Goal: Communication & Community: Share content

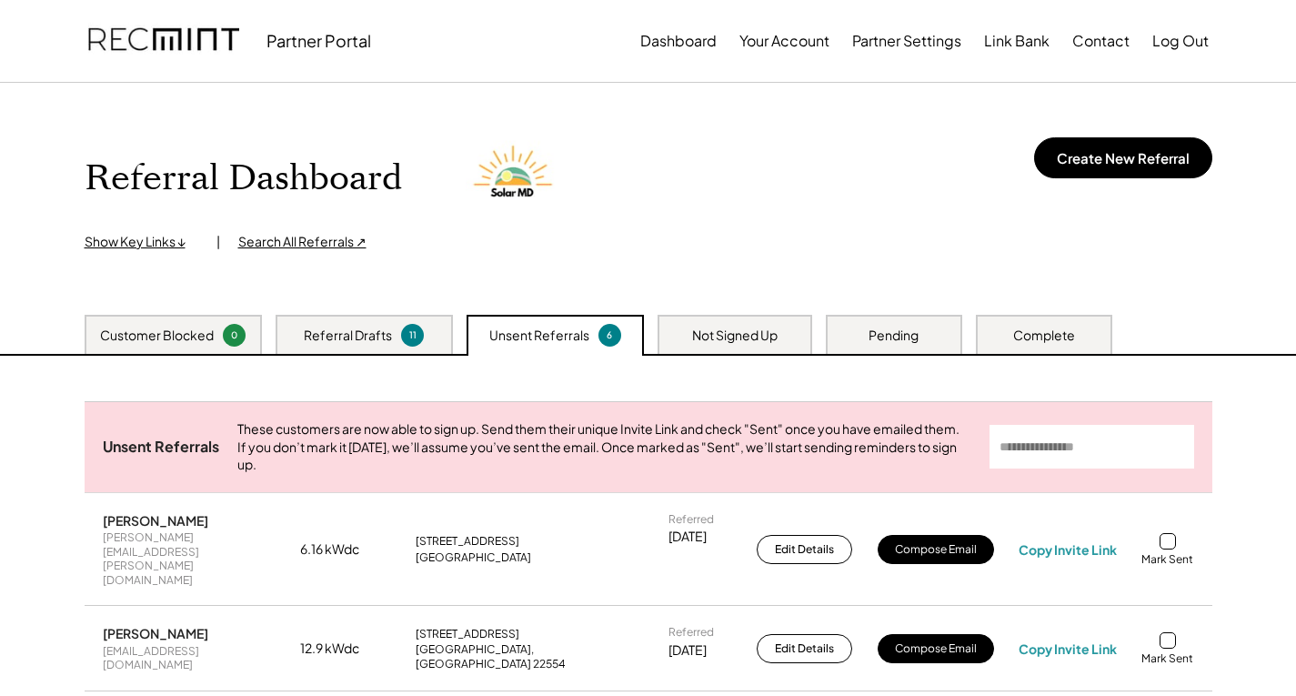
click at [372, 339] on div "Referral Drafts" at bounding box center [348, 336] width 88 height 18
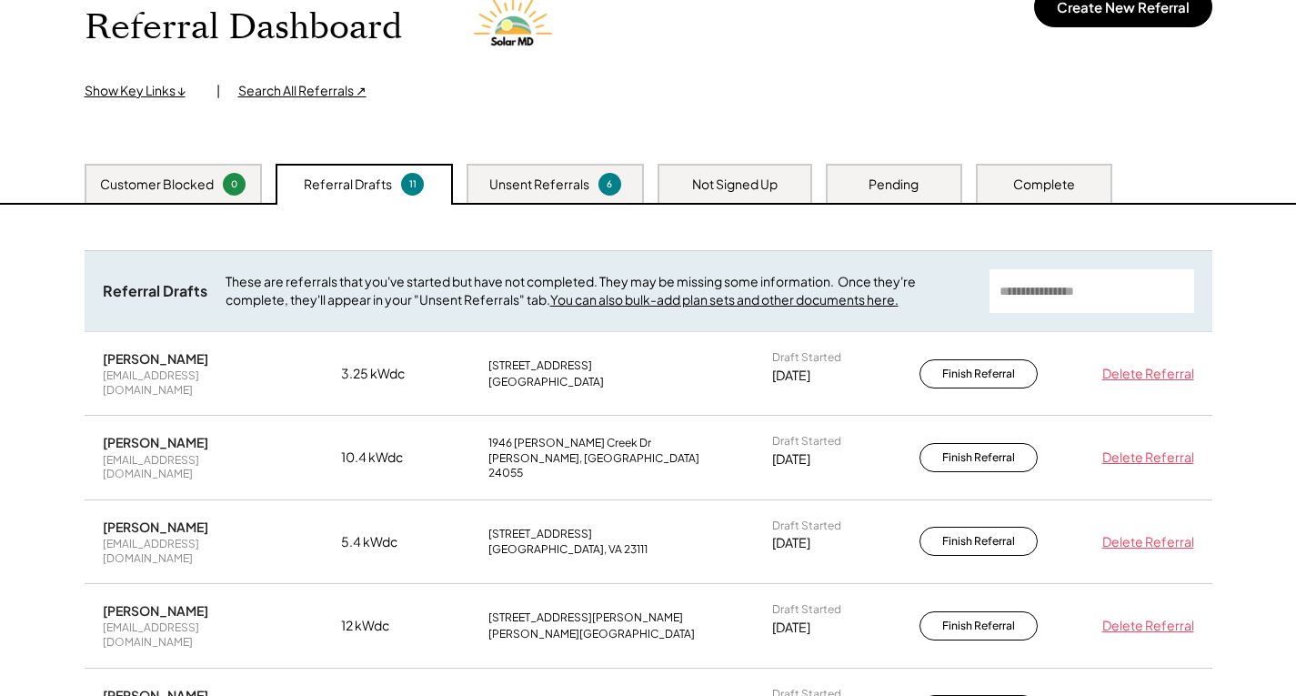
scroll to position [182, 0]
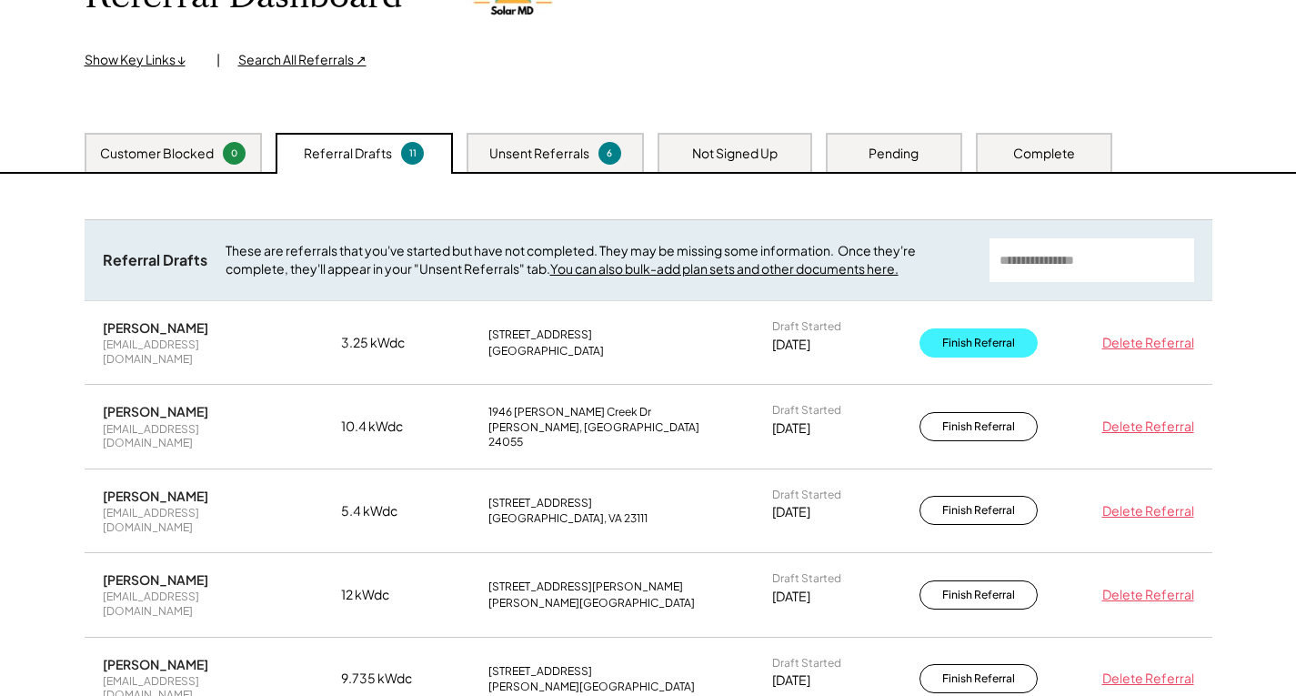
click at [987, 336] on button "Finish Referral" at bounding box center [979, 342] width 118 height 29
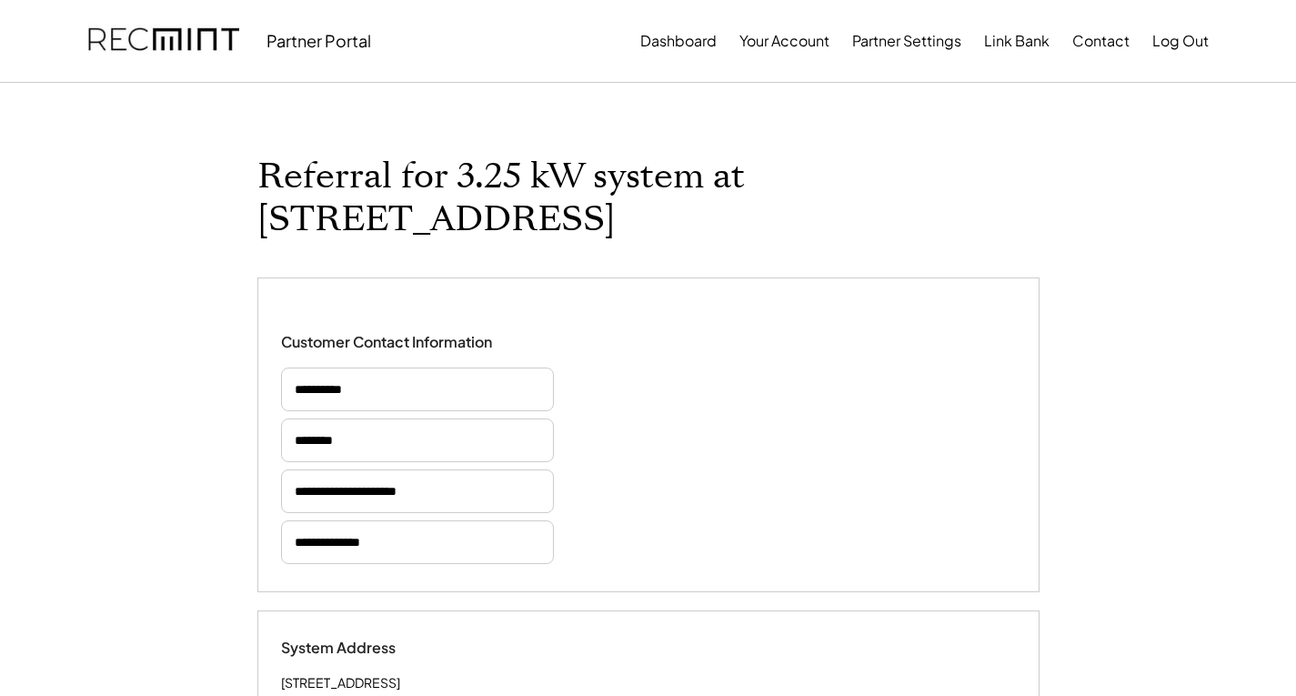
select select "**********"
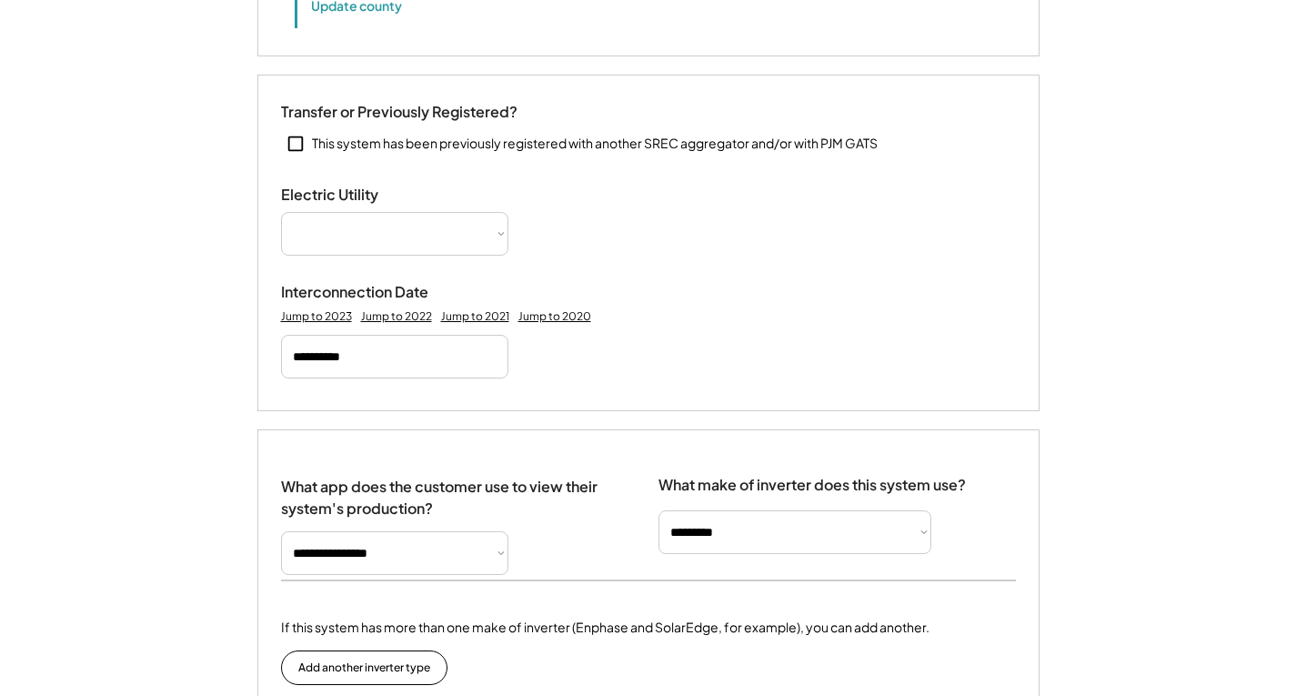
select select "**********"
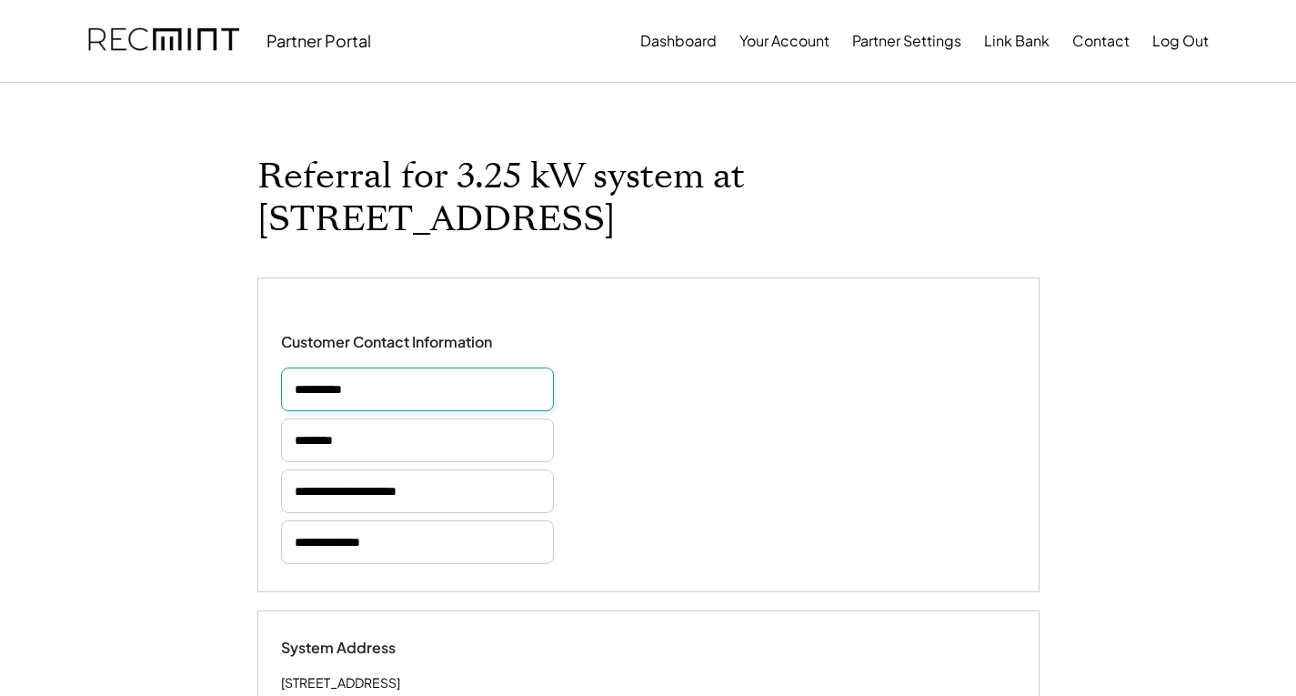
drag, startPoint x: 358, startPoint y: 393, endPoint x: 244, endPoint y: 379, distance: 115.4
drag, startPoint x: 369, startPoint y: 441, endPoint x: 244, endPoint y: 443, distance: 125.5
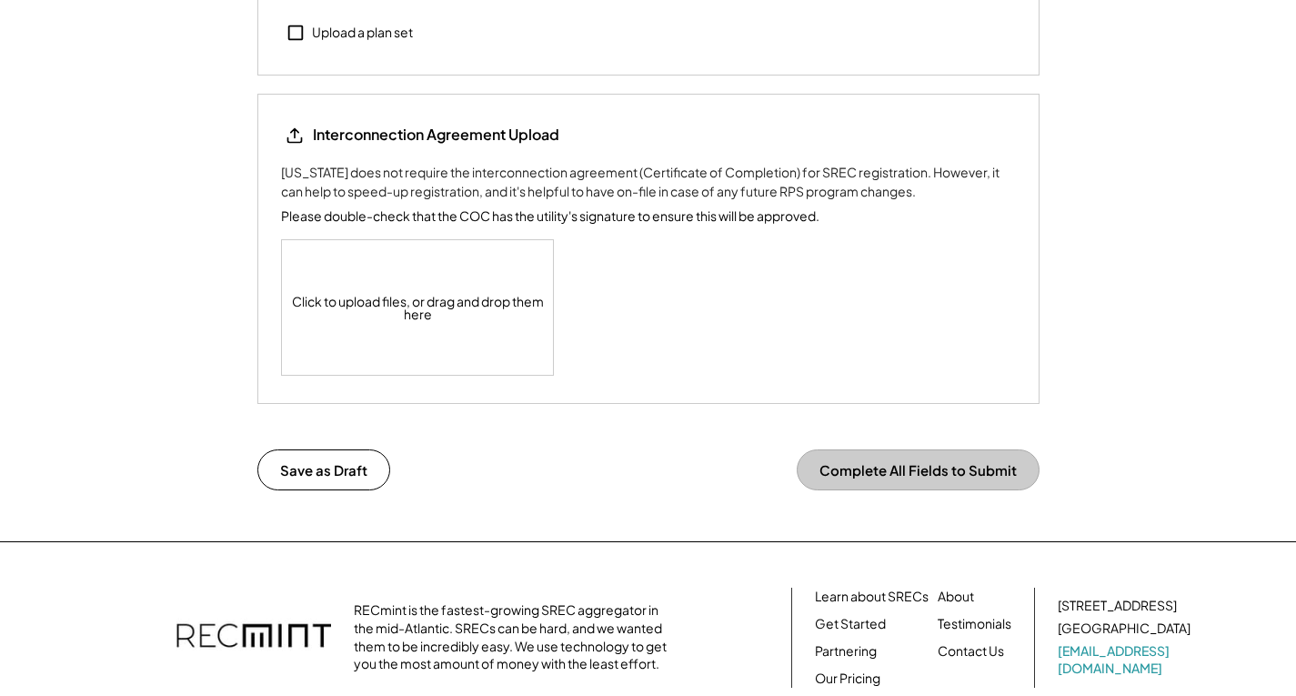
scroll to position [2133, 0]
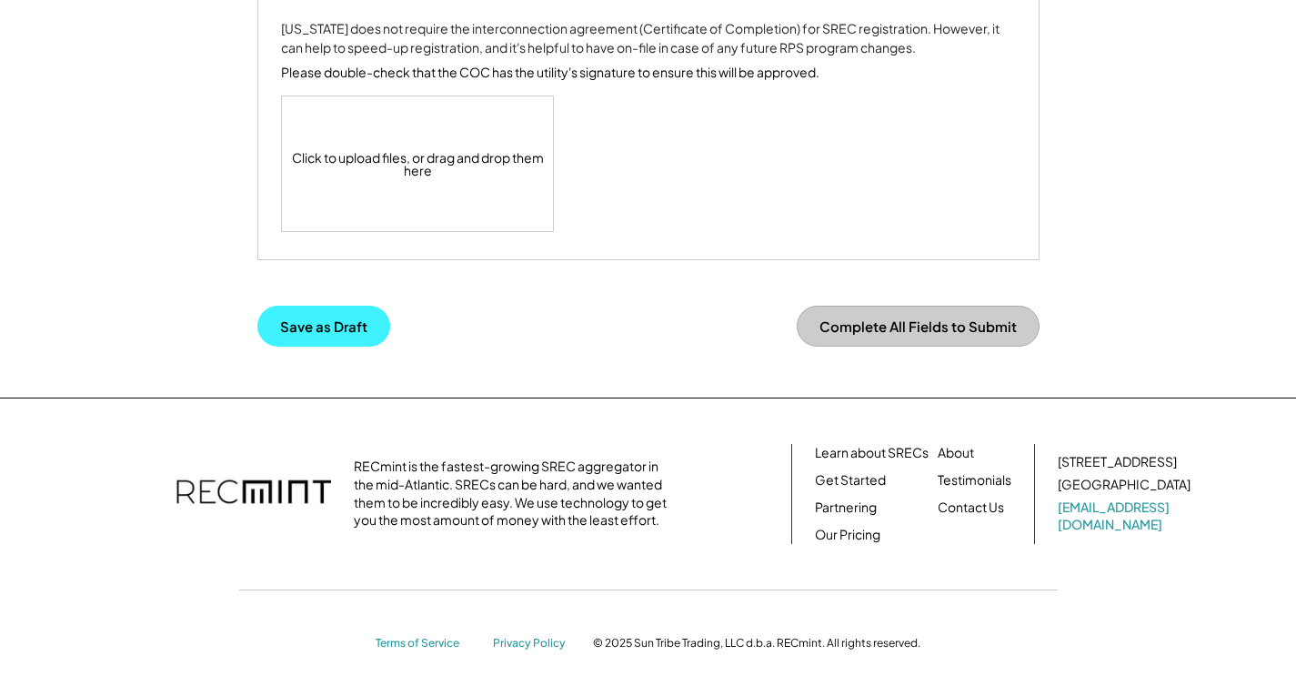
click at [348, 335] on button "Save as Draft" at bounding box center [323, 326] width 133 height 41
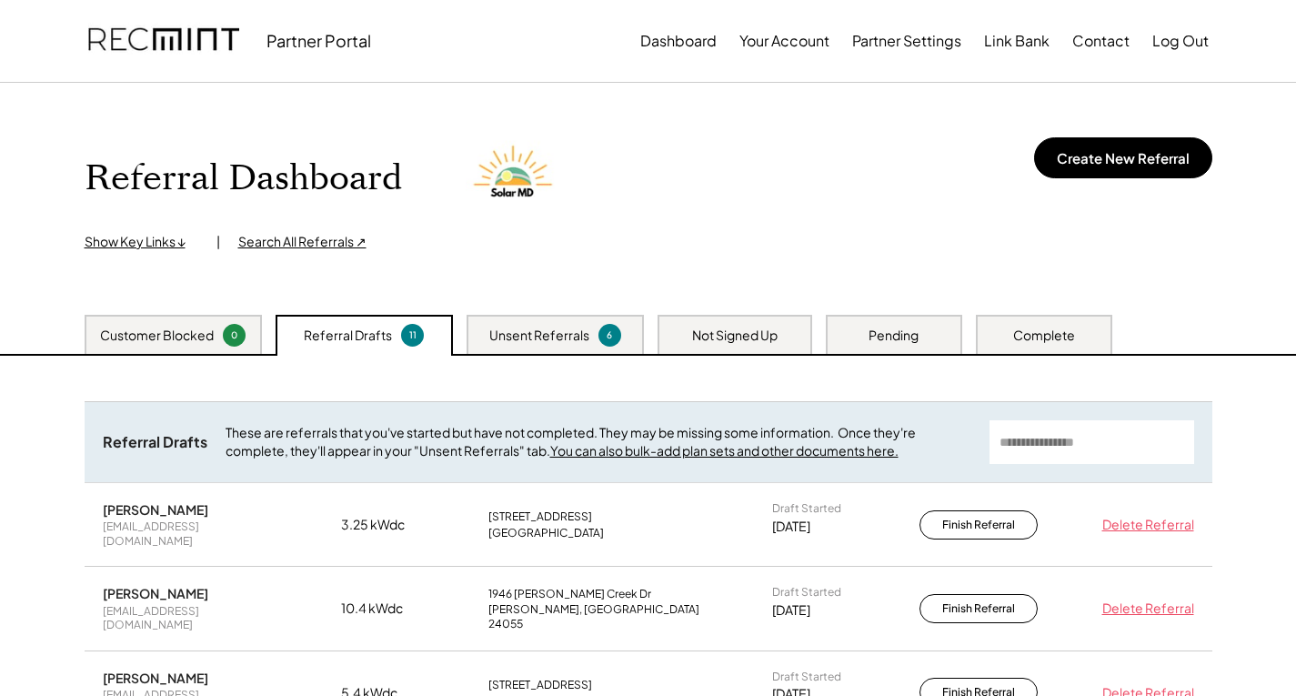
drag, startPoint x: 226, startPoint y: 508, endPoint x: 89, endPoint y: 508, distance: 136.4
click at [89, 508] on div "Veronique Sarofeen nikesarofeen@yahoo.com 3.25 kWdc 8418 Herton Cross Rd Cheste…" at bounding box center [649, 524] width 1128 height 83
copy div "[PERSON_NAME]"
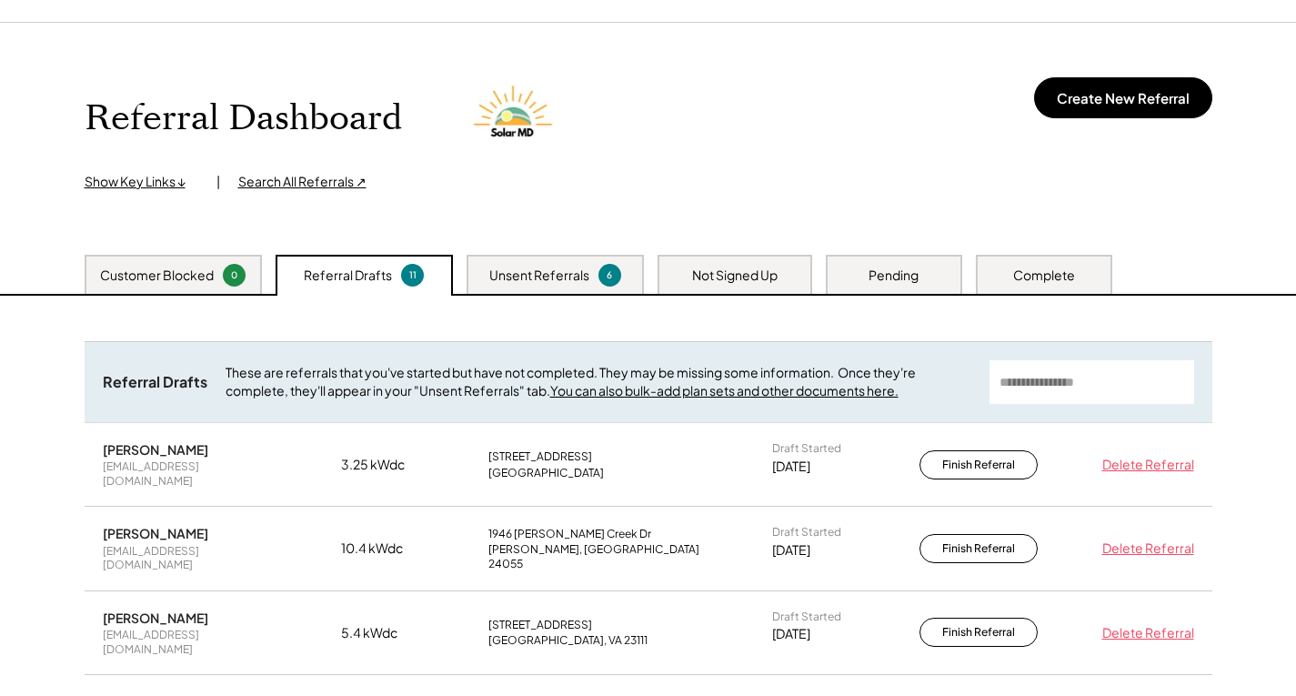
scroll to position [91, 0]
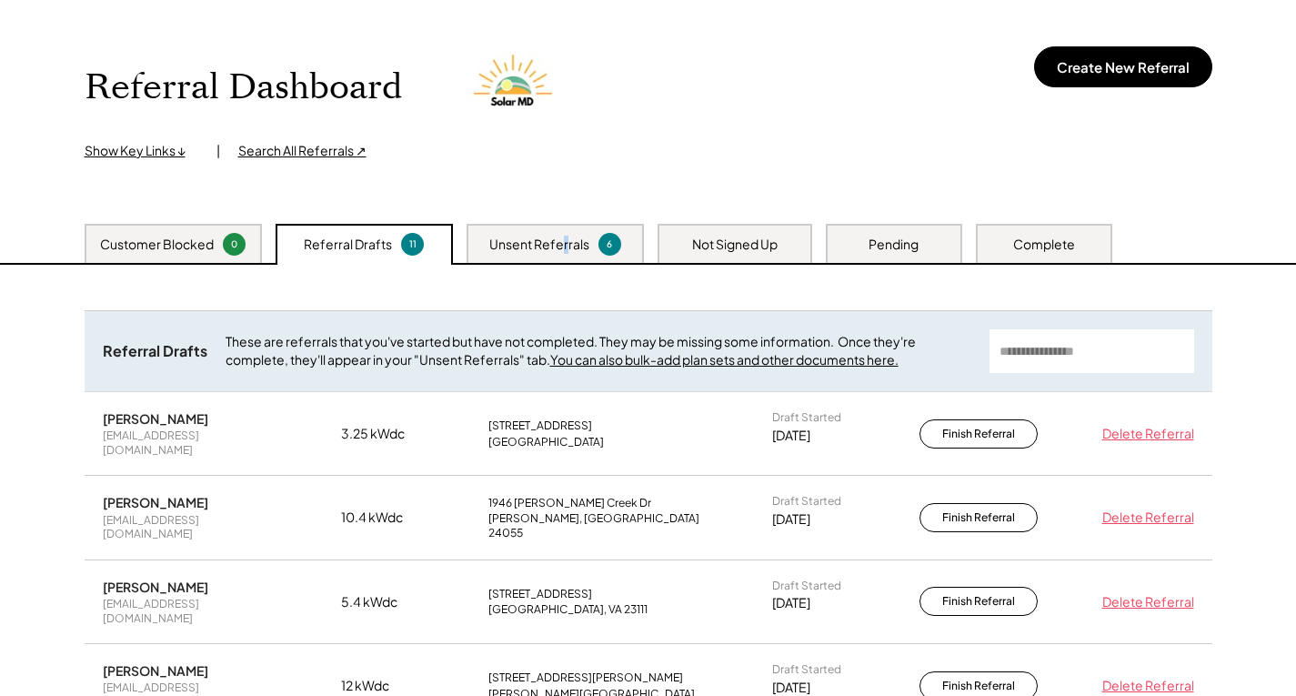
click at [567, 237] on div "Unsent Referrals" at bounding box center [539, 245] width 100 height 18
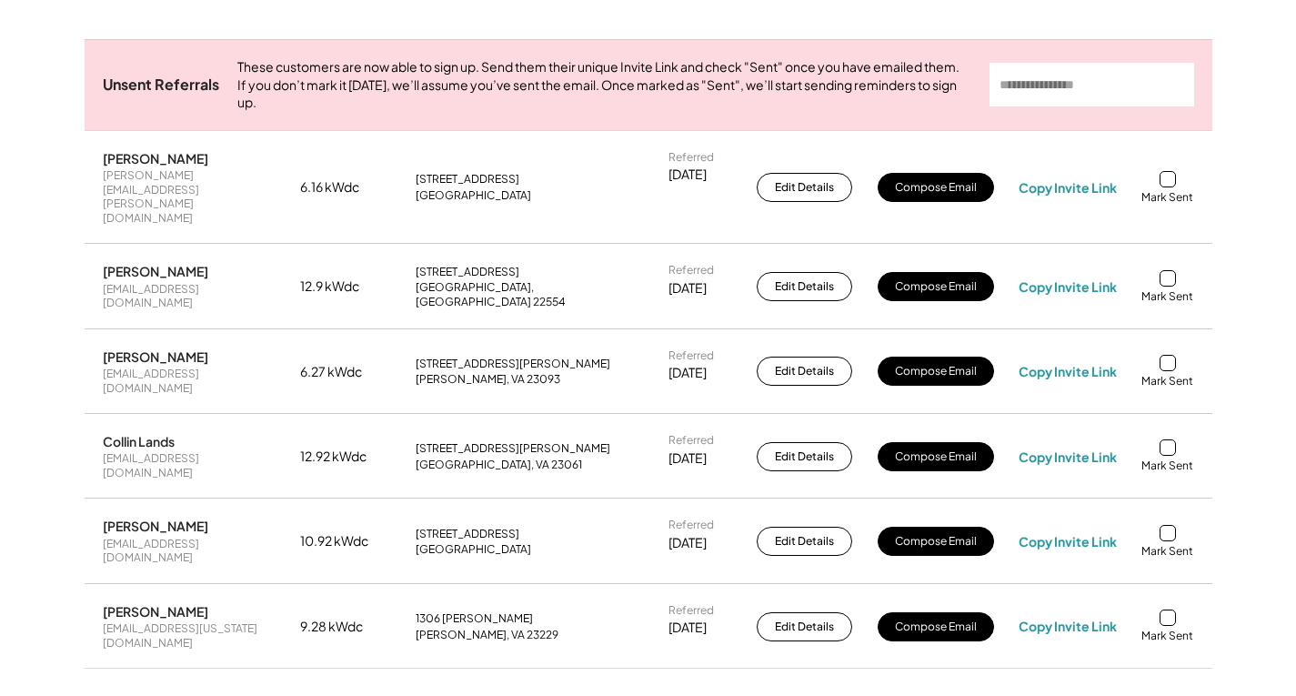
scroll to position [364, 0]
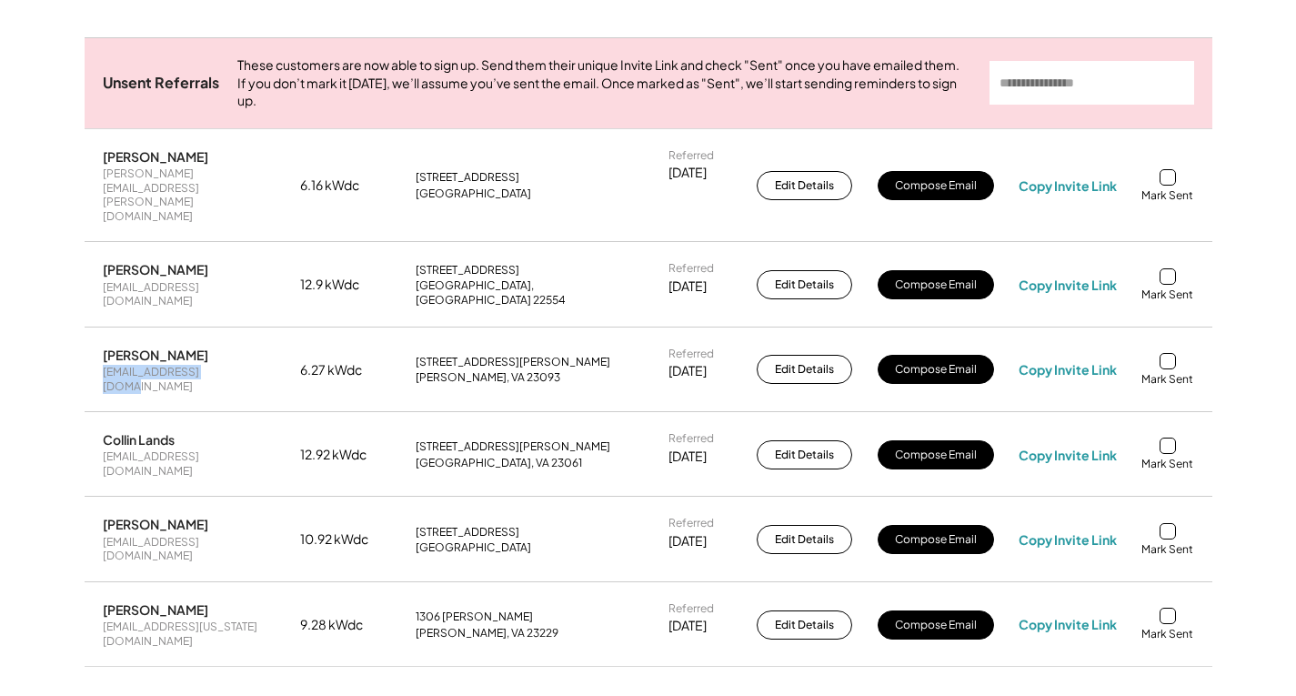
drag, startPoint x: 231, startPoint y: 338, endPoint x: 94, endPoint y: 347, distance: 137.6
click at [94, 347] on div "Jeanne Cushman jeannec929@gmail.com 6.27 kWdc 78 Taylor Rd Louisa, VA 23093 Ref…" at bounding box center [649, 369] width 1128 height 83
copy div "[EMAIL_ADDRESS][DOMAIN_NAME]"
click at [1074, 361] on div "Copy Invite Link" at bounding box center [1068, 369] width 98 height 16
drag, startPoint x: 139, startPoint y: 319, endPoint x: 119, endPoint y: 320, distance: 20.0
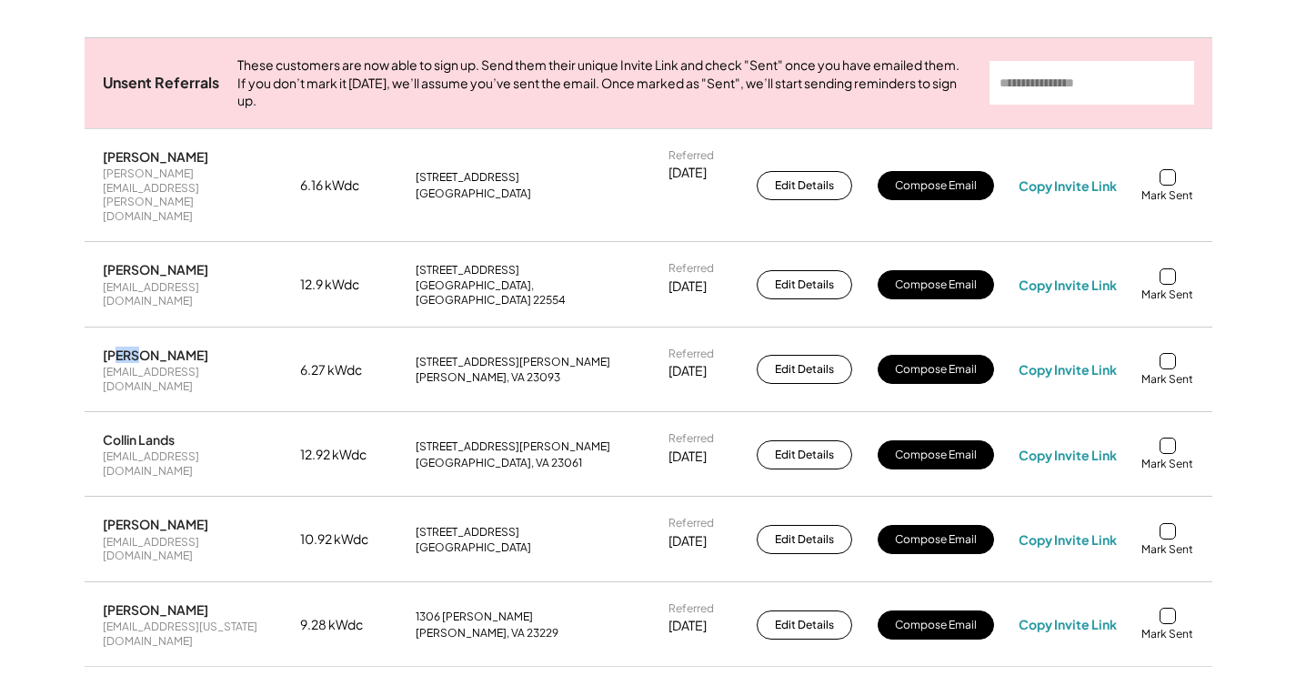
click at [118, 347] on div "[PERSON_NAME]" at bounding box center [156, 355] width 106 height 16
click at [142, 347] on div "Jeanne Cushman" at bounding box center [156, 355] width 106 height 16
drag, startPoint x: 142, startPoint y: 318, endPoint x: 106, endPoint y: 320, distance: 35.5
click at [106, 347] on div "Jeanne Cushman" at bounding box center [156, 355] width 106 height 16
copy div "Jeanne"
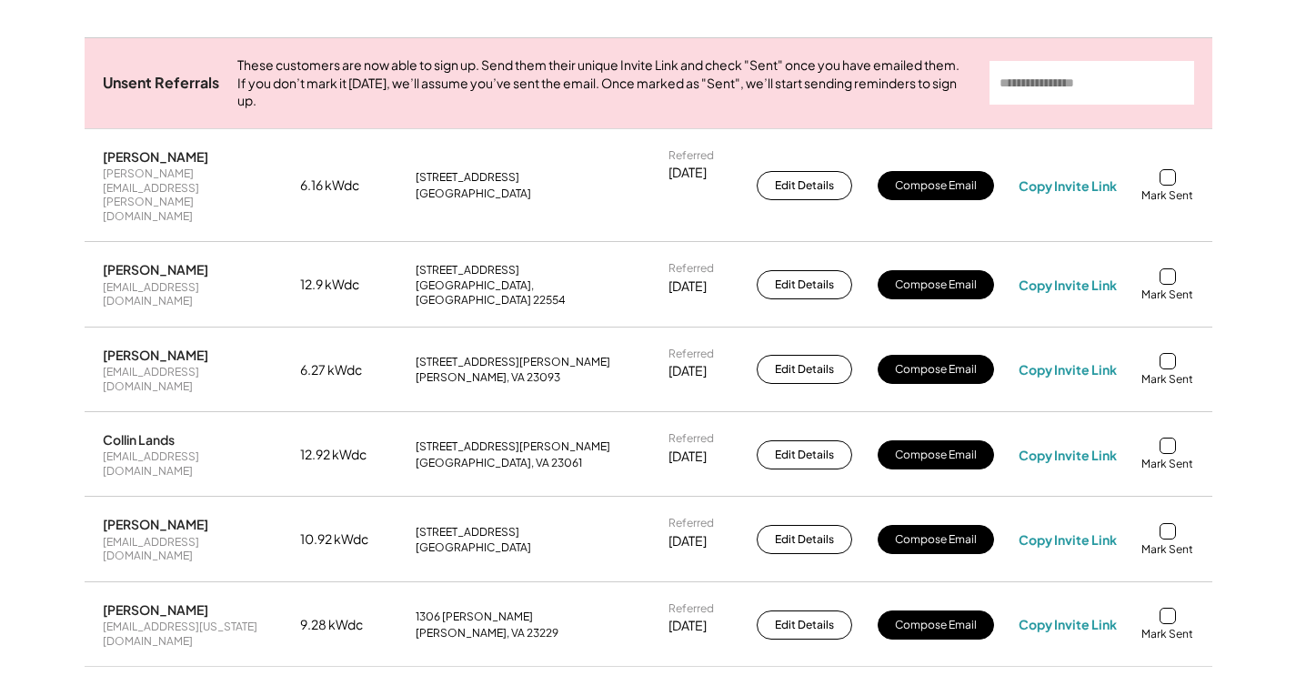
click at [1166, 353] on div at bounding box center [1168, 361] width 16 height 16
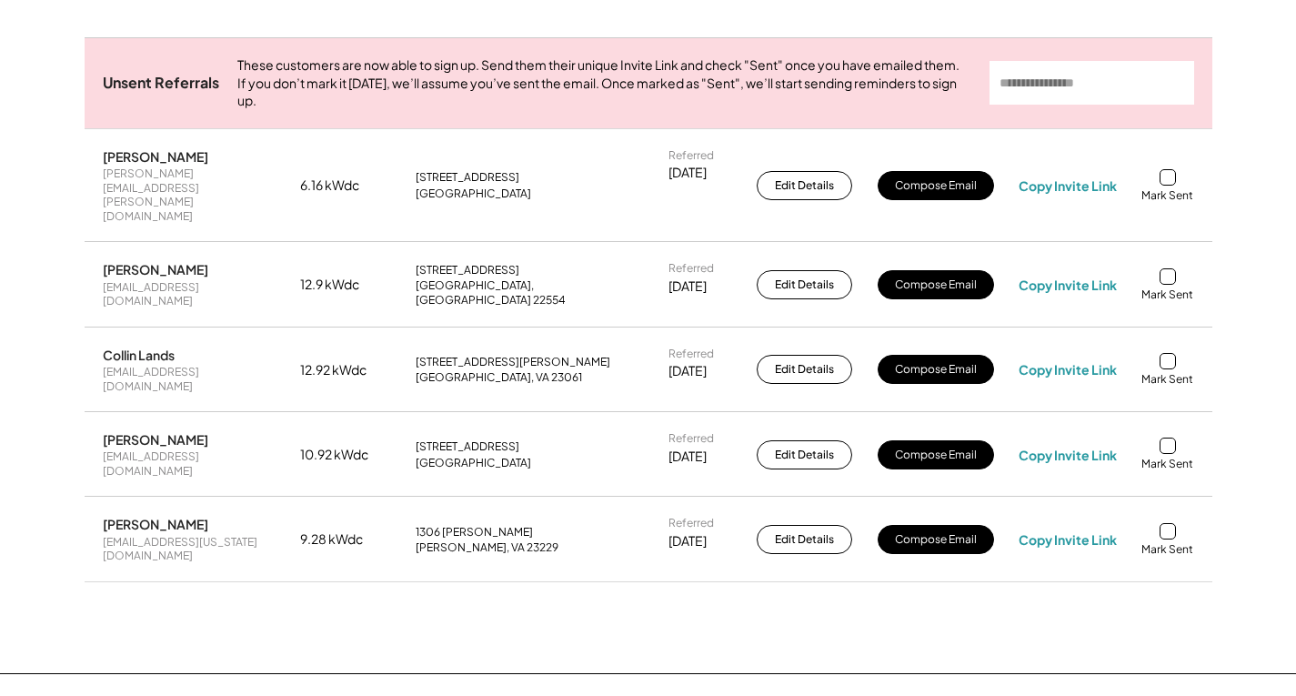
click at [197, 261] on div "Angel Sanchez angelsanchezdl@gmail.com" at bounding box center [189, 284] width 173 height 46
drag, startPoint x: 247, startPoint y: 263, endPoint x: 100, endPoint y: 265, distance: 146.5
click at [100, 265] on div "Angel Sanchez angelsanchezdl@gmail.com 12.9 kWdc 2401 Courthouse Rd Stafford, V…" at bounding box center [649, 284] width 1128 height 83
copy div "angelsanchezdl@gmail.com"
drag, startPoint x: 107, startPoint y: 248, endPoint x: 132, endPoint y: 249, distance: 24.6
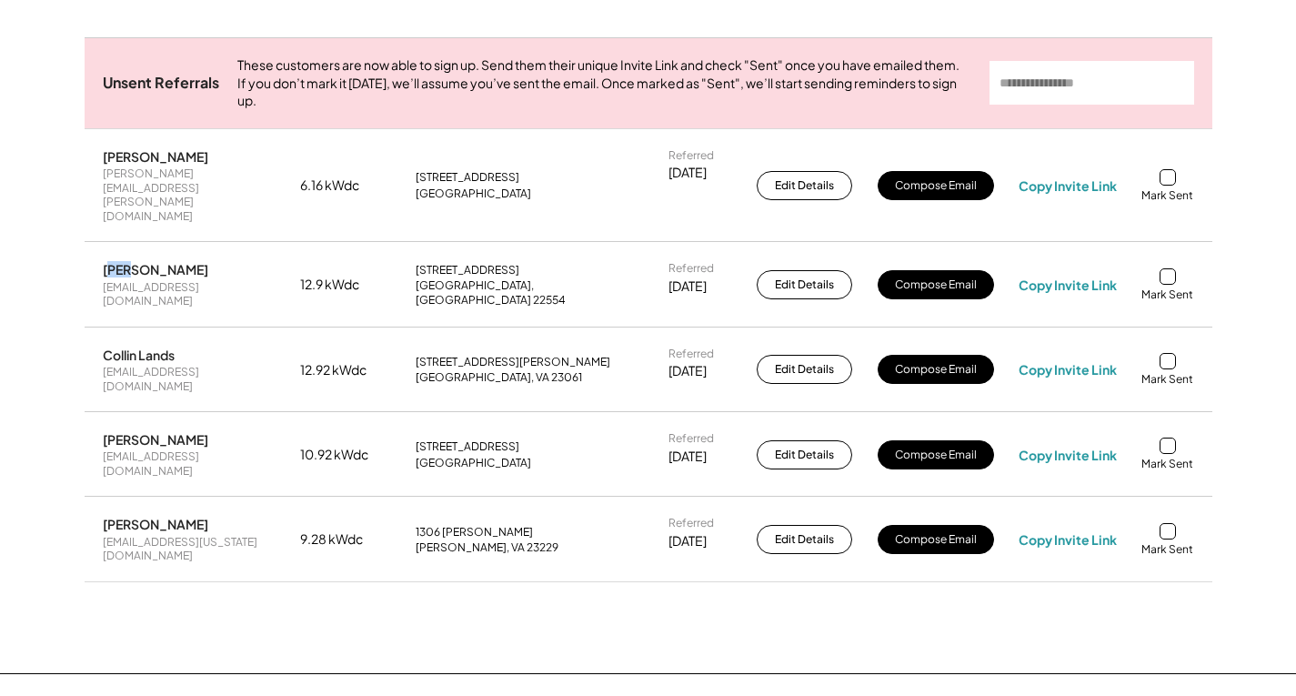
click at [132, 261] on div "Angel Sanchez" at bounding box center [156, 269] width 106 height 16
drag, startPoint x: 138, startPoint y: 246, endPoint x: 89, endPoint y: 244, distance: 49.2
click at [89, 244] on div "Angel Sanchez angelsanchezdl@gmail.com 12.9 kWdc 2401 Courthouse Rd Stafford, V…" at bounding box center [649, 284] width 1128 height 83
copy div "Angel"
click at [1086, 277] on div "Copy Invite Link" at bounding box center [1068, 285] width 98 height 16
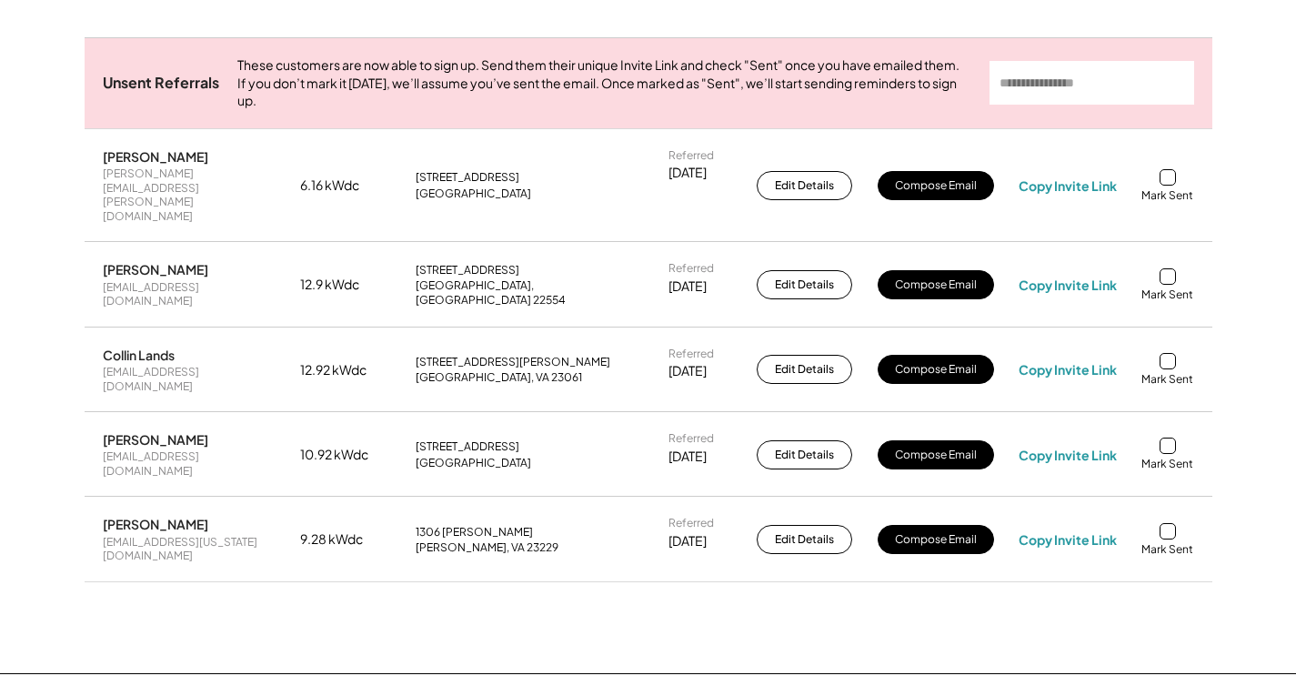
click at [1170, 268] on div at bounding box center [1168, 276] width 16 height 16
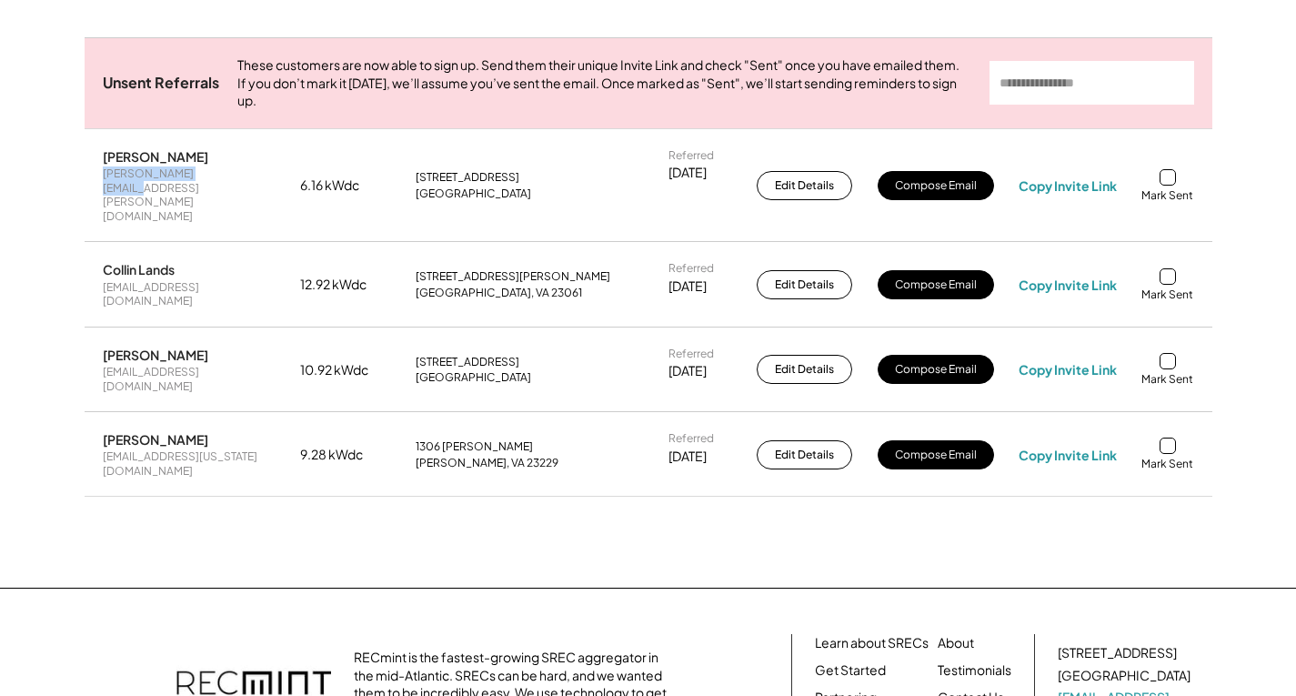
drag, startPoint x: 220, startPoint y: 192, endPoint x: 98, endPoint y: 194, distance: 121.9
click at [98, 194] on div "LeRoy Strohl roy.strohl@gmail.com 6.16 kWdc 606 Camden Dr Fredericksburg, VA 22…" at bounding box center [649, 186] width 1128 height 112
copy div "roy.strohl@gmail.com"
drag, startPoint x: 100, startPoint y: 178, endPoint x: 139, endPoint y: 179, distance: 39.1
click at [139, 179] on div "LeRoy Strohl roy.strohl@gmail.com 6.16 kWdc 606 Camden Dr Fredericksburg, VA 22…" at bounding box center [649, 186] width 1128 height 112
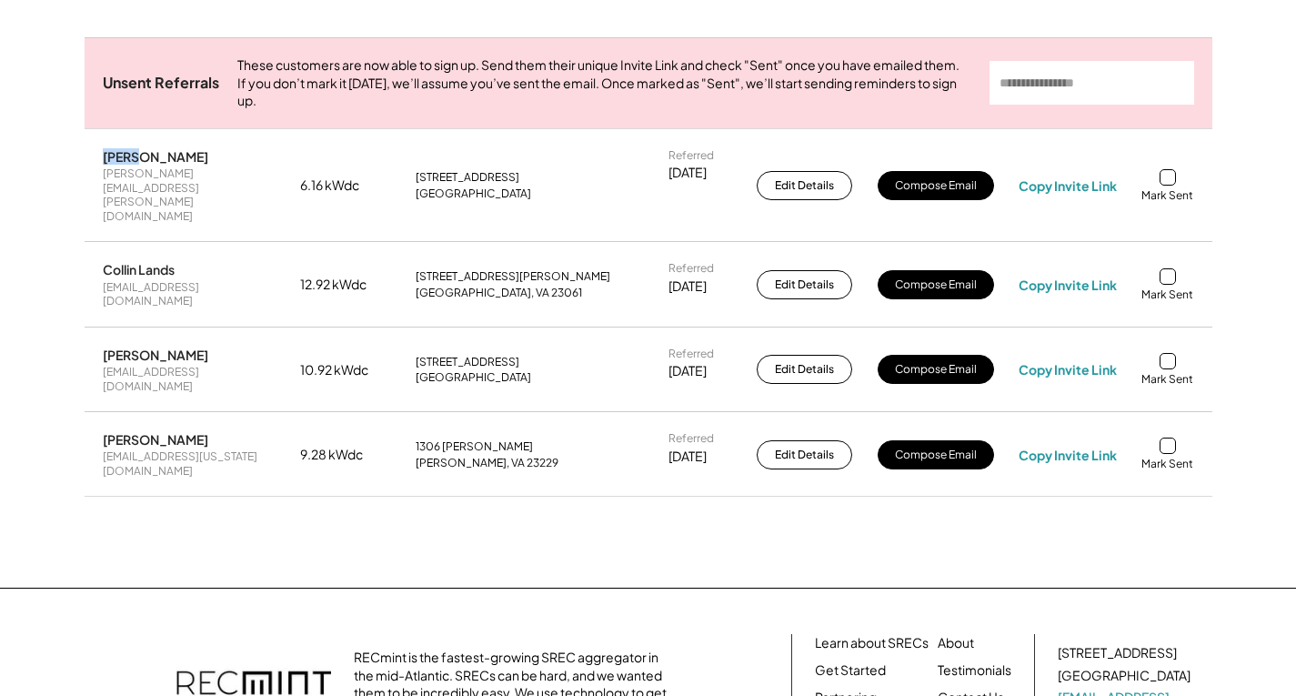
copy div "LeRoy"
click at [1073, 182] on div "Copy Invite Link" at bounding box center [1068, 185] width 98 height 16
click at [1166, 176] on div at bounding box center [1168, 177] width 16 height 16
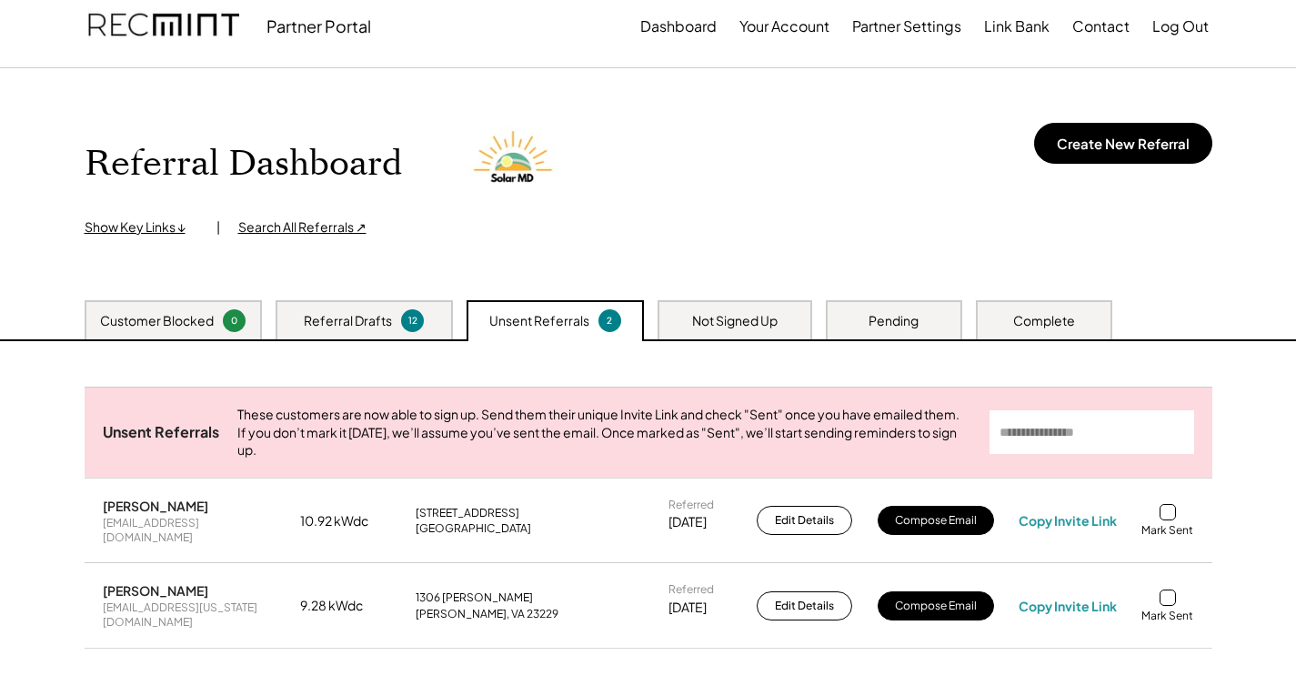
scroll to position [0, 0]
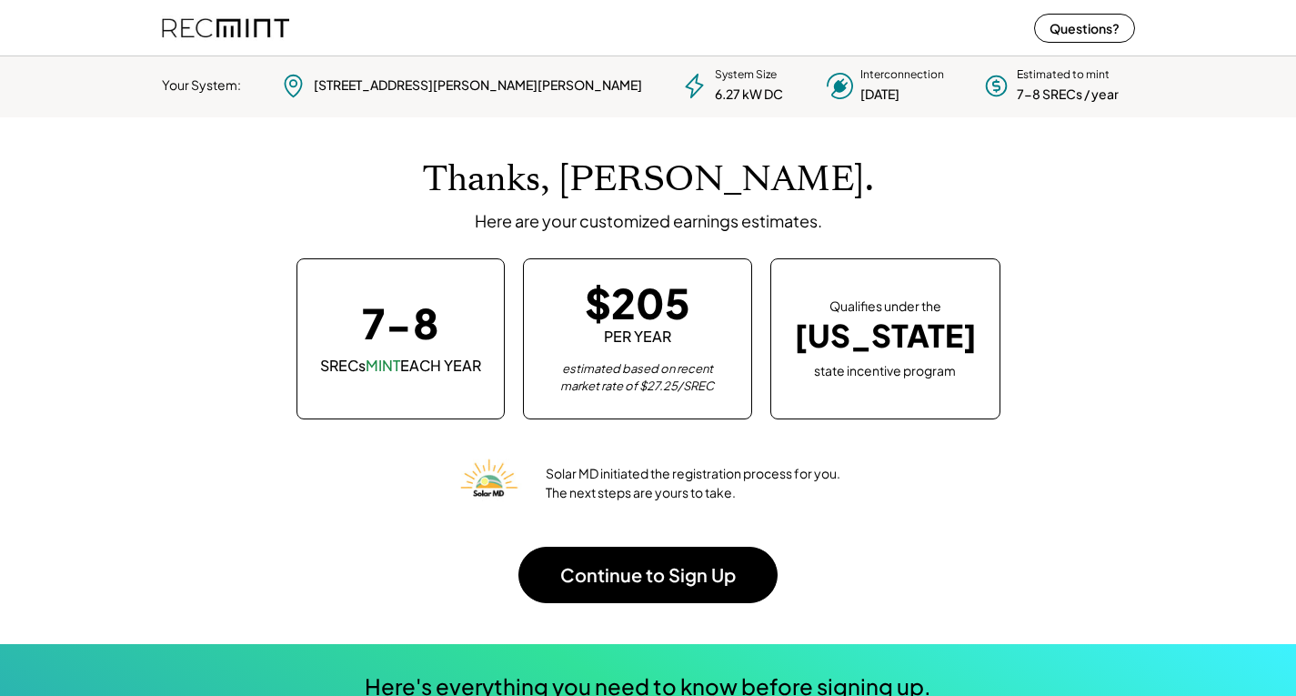
scroll to position [256, 508]
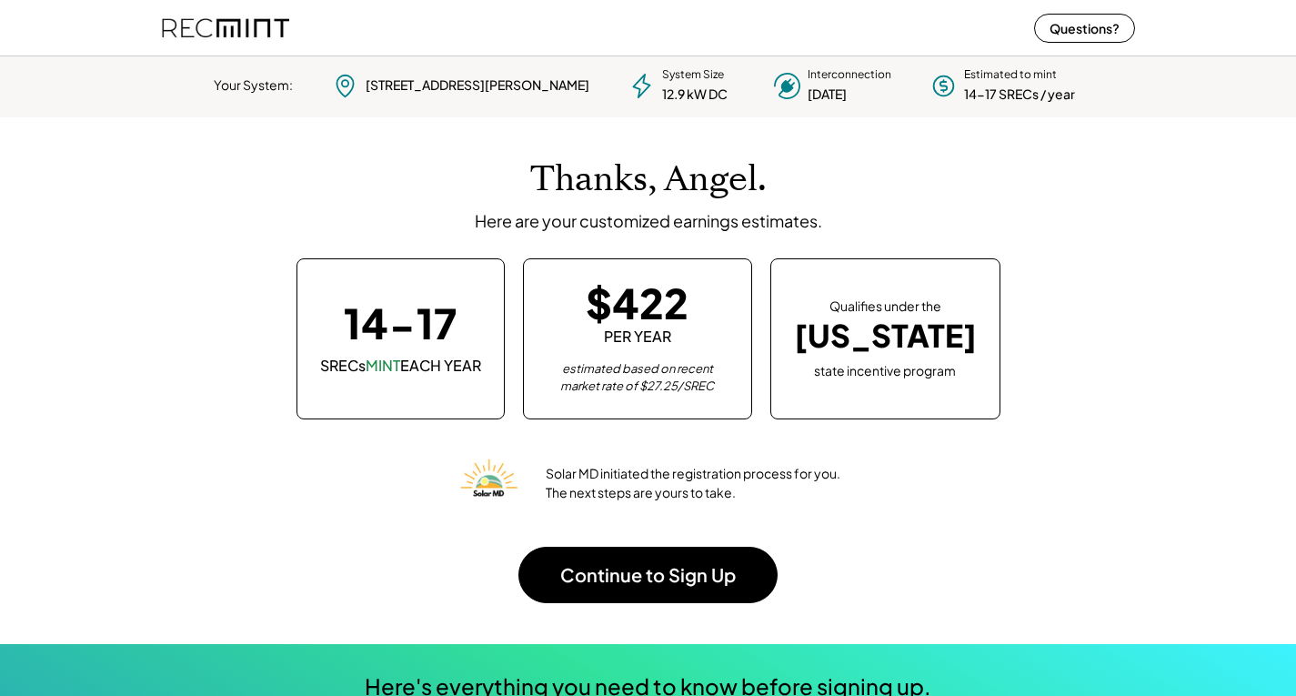
scroll to position [256, 508]
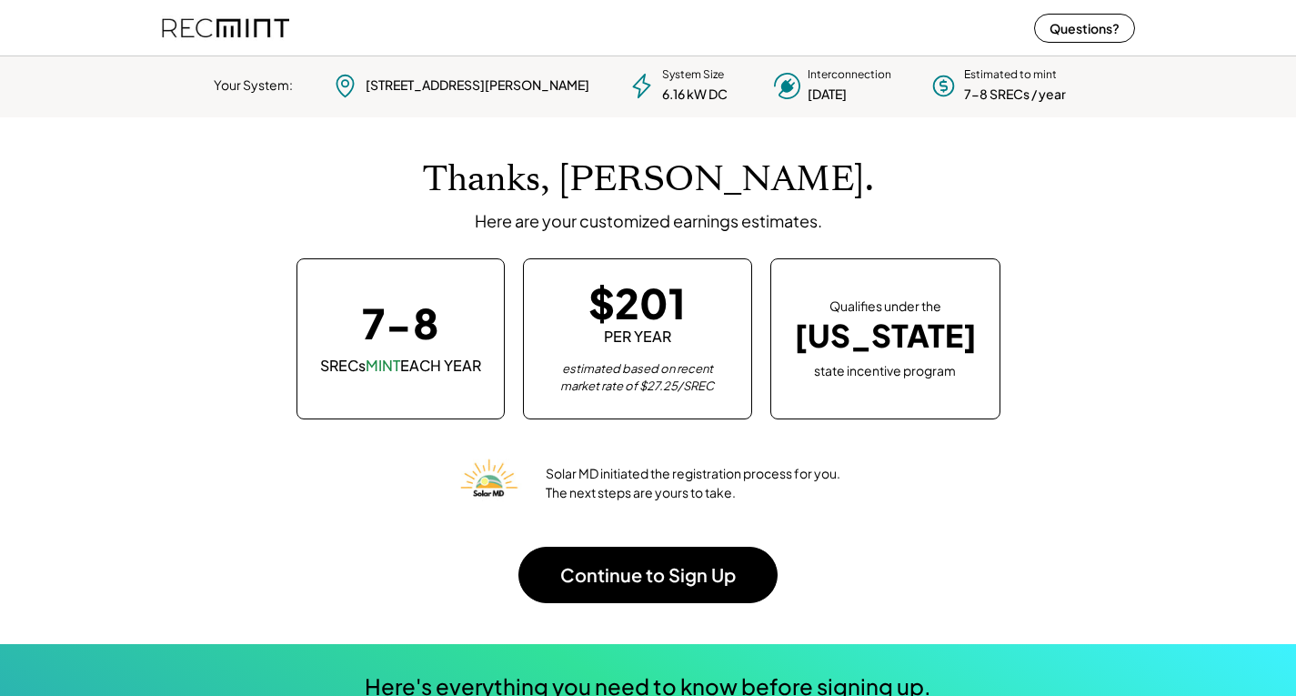
scroll to position [256, 508]
